Goal: Transaction & Acquisition: Purchase product/service

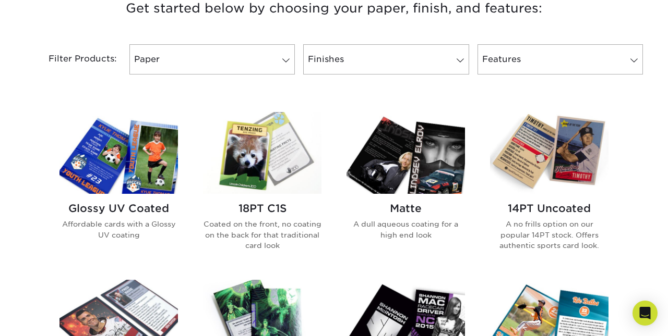
scroll to position [533, 0]
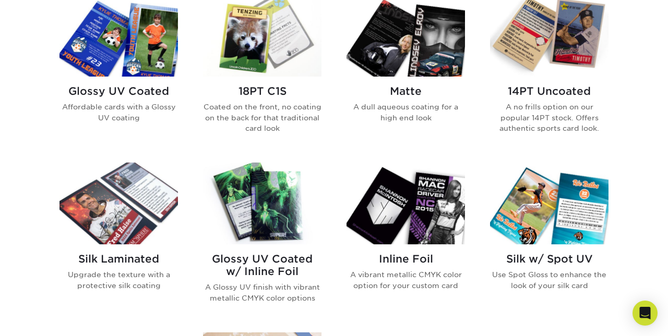
click at [128, 90] on h2 "Glossy UV Coated" at bounding box center [118, 91] width 118 height 13
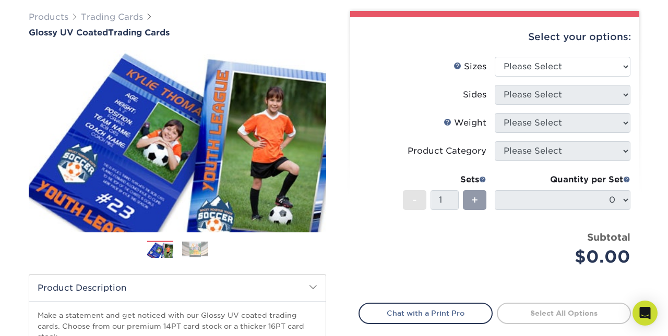
scroll to position [77, 0]
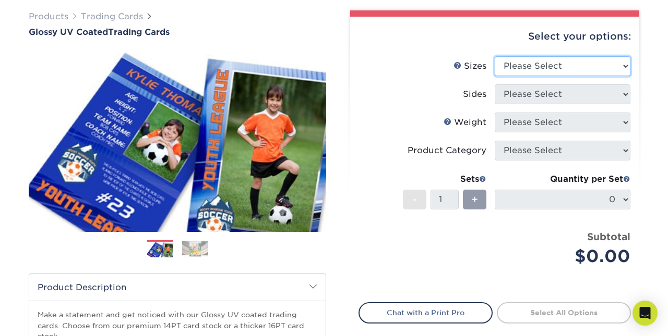
click at [570, 64] on select "Please Select 2.5" x 3.5"" at bounding box center [563, 66] width 136 height 20
select select "2.50x3.50"
click at [495, 56] on select "Please Select 2.5" x 3.5"" at bounding box center [563, 66] width 136 height 20
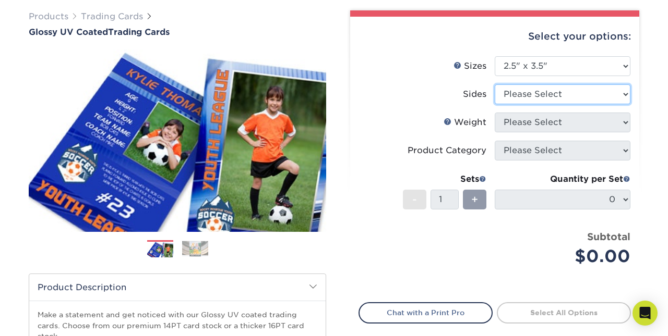
click at [539, 95] on select "Please Select Print Both Sides Print Front Only" at bounding box center [563, 95] width 136 height 20
select select "13abbda7-1d64-4f25-8bb2-c179b224825d"
click at [495, 85] on select "Please Select Print Both Sides Print Front Only" at bounding box center [563, 95] width 136 height 20
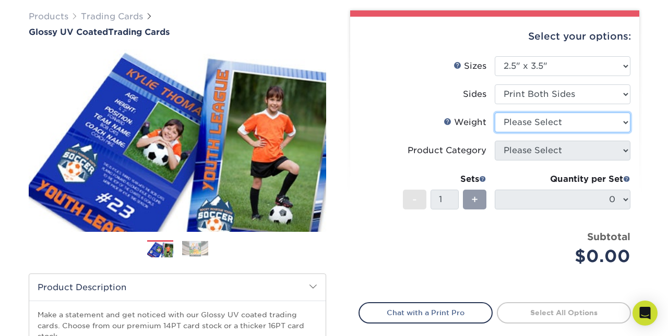
click at [541, 125] on select "Please Select 16PT 14PT 18PT C1S" at bounding box center [563, 123] width 136 height 20
select select "14PT"
click at [495, 113] on select "Please Select 16PT 14PT 18PT C1S" at bounding box center [563, 123] width 136 height 20
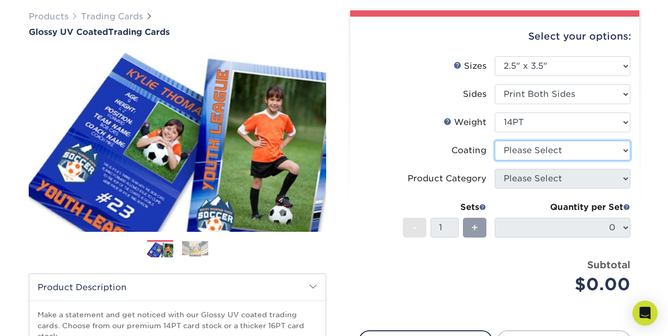
click at [536, 149] on select at bounding box center [563, 151] width 136 height 20
select select "ae367451-b2b8-45df-a344-0f05b6a12993"
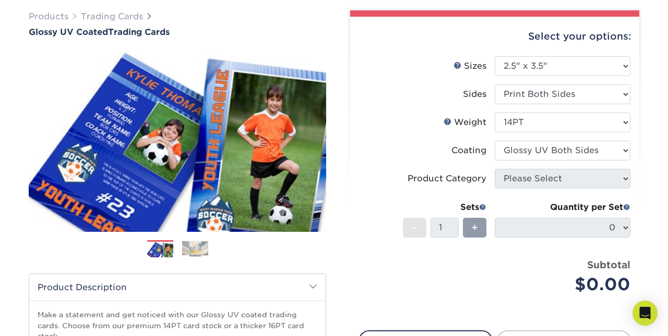
click at [495, 141] on select at bounding box center [563, 151] width 136 height 20
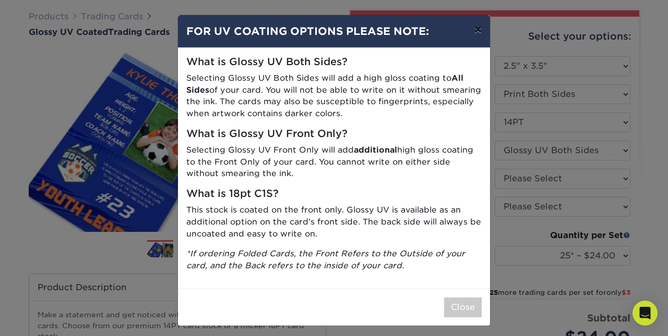
click at [477, 31] on button "×" at bounding box center [478, 29] width 24 height 29
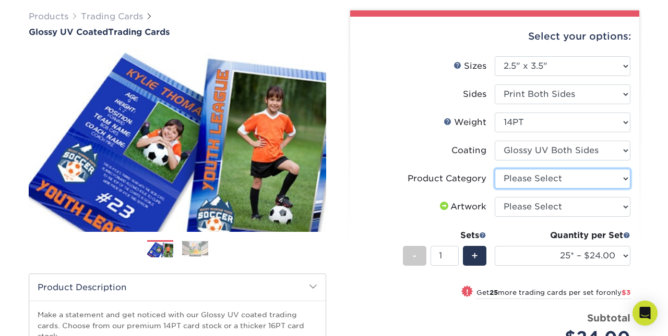
click at [530, 178] on select "Please Select Trading Cards" at bounding box center [563, 179] width 136 height 20
select select "c2f9bce9-36c2-409d-b101-c29d9d031e18"
click at [495, 169] on select "Please Select Trading Cards" at bounding box center [563, 179] width 136 height 20
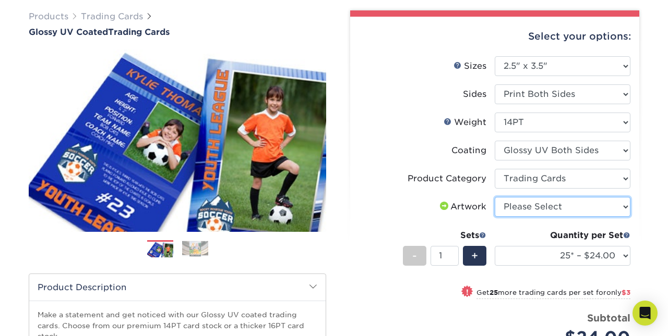
click at [534, 202] on select "Please Select I will upload files I need a design - $100" at bounding box center [563, 207] width 136 height 20
select select "upload"
click at [495, 197] on select "Please Select I will upload files I need a design - $100" at bounding box center [563, 207] width 136 height 20
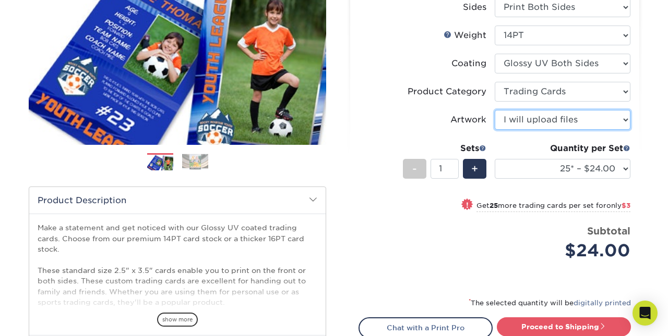
scroll to position [170, 0]
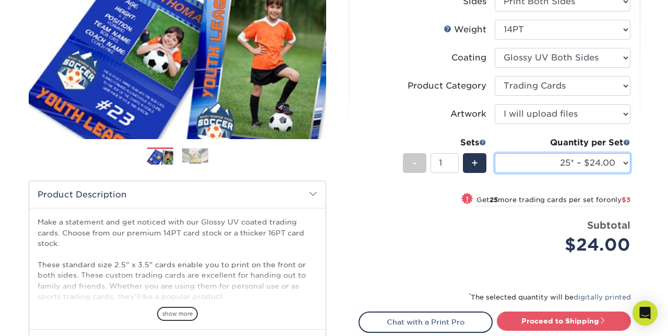
click at [626, 164] on select "25* – $24.00 50* – $27.00 75* – $34.00 100* – $37.00 250* – $48.00 500 – $59.00…" at bounding box center [563, 163] width 136 height 20
click at [495, 153] on select "25* – $24.00 50* – $27.00 75* – $34.00 100* – $37.00 250* – $48.00 500 – $59.00…" at bounding box center [563, 163] width 136 height 20
click at [611, 160] on select "25* – $24.00 50* – $27.00 75* – $34.00 100* – $37.00 250* – $48.00 500 – $59.00…" at bounding box center [563, 163] width 136 height 20
click at [495, 153] on select "25* – $24.00 50* – $27.00 75* – $34.00 100* – $37.00 250* – $48.00 500 – $59.00…" at bounding box center [563, 163] width 136 height 20
click at [602, 162] on select "25* – $24.00 50* – $27.00 75* – $34.00 100* – $37.00 250* – $48.00 500 – $59.00…" at bounding box center [563, 163] width 136 height 20
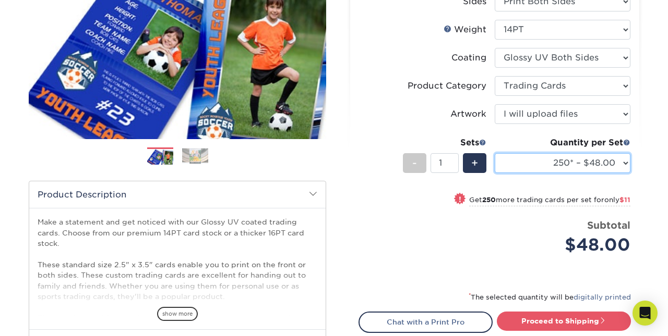
select select "500 – $59.00"
click at [495, 153] on select "25* – $24.00 50* – $27.00 75* – $34.00 100* – $37.00 250* – $48.00 500 – $59.00…" at bounding box center [563, 163] width 136 height 20
